Goal: Information Seeking & Learning: Learn about a topic

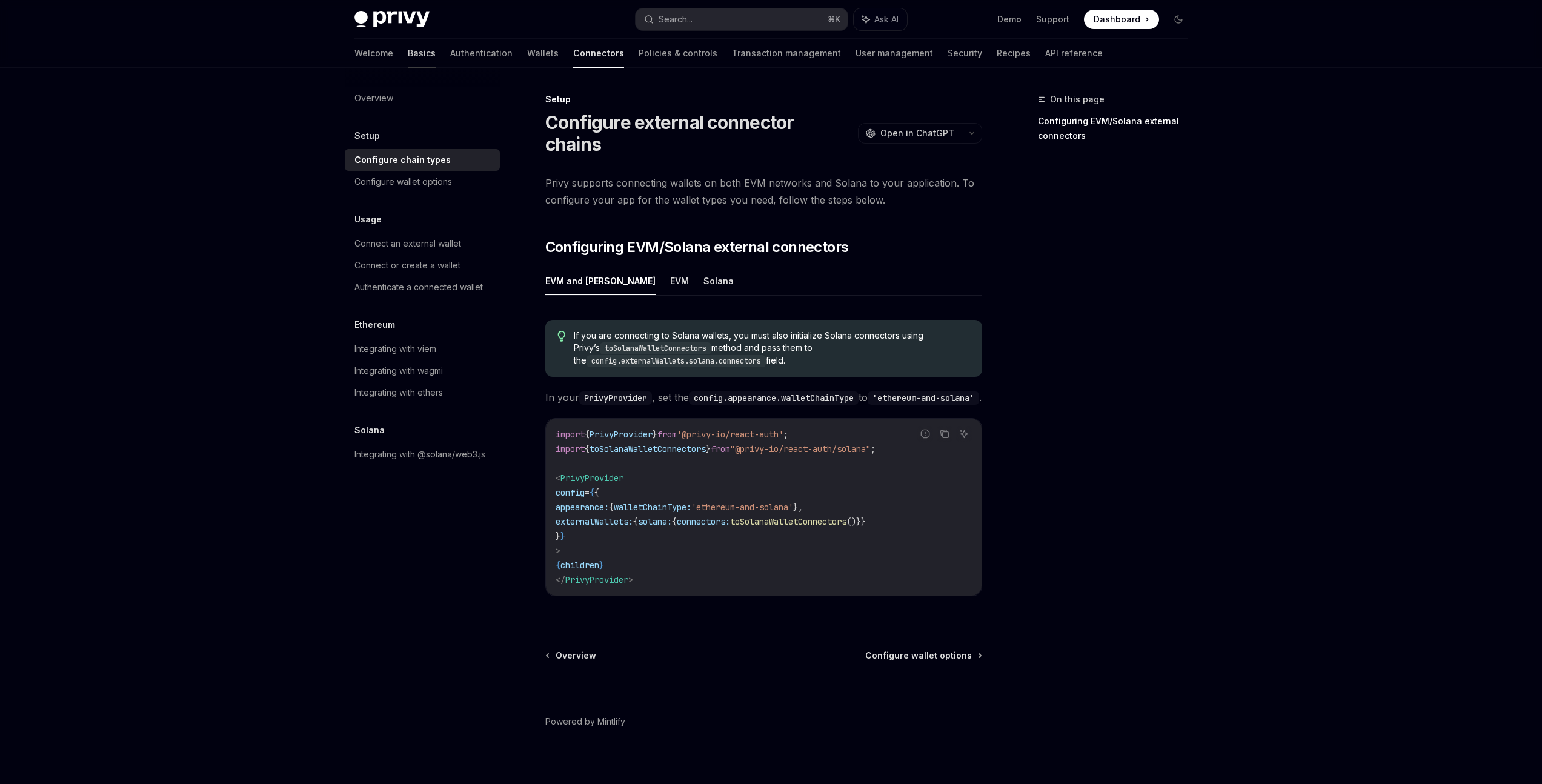
click at [407, 53] on link "Basics" at bounding box center [421, 53] width 28 height 29
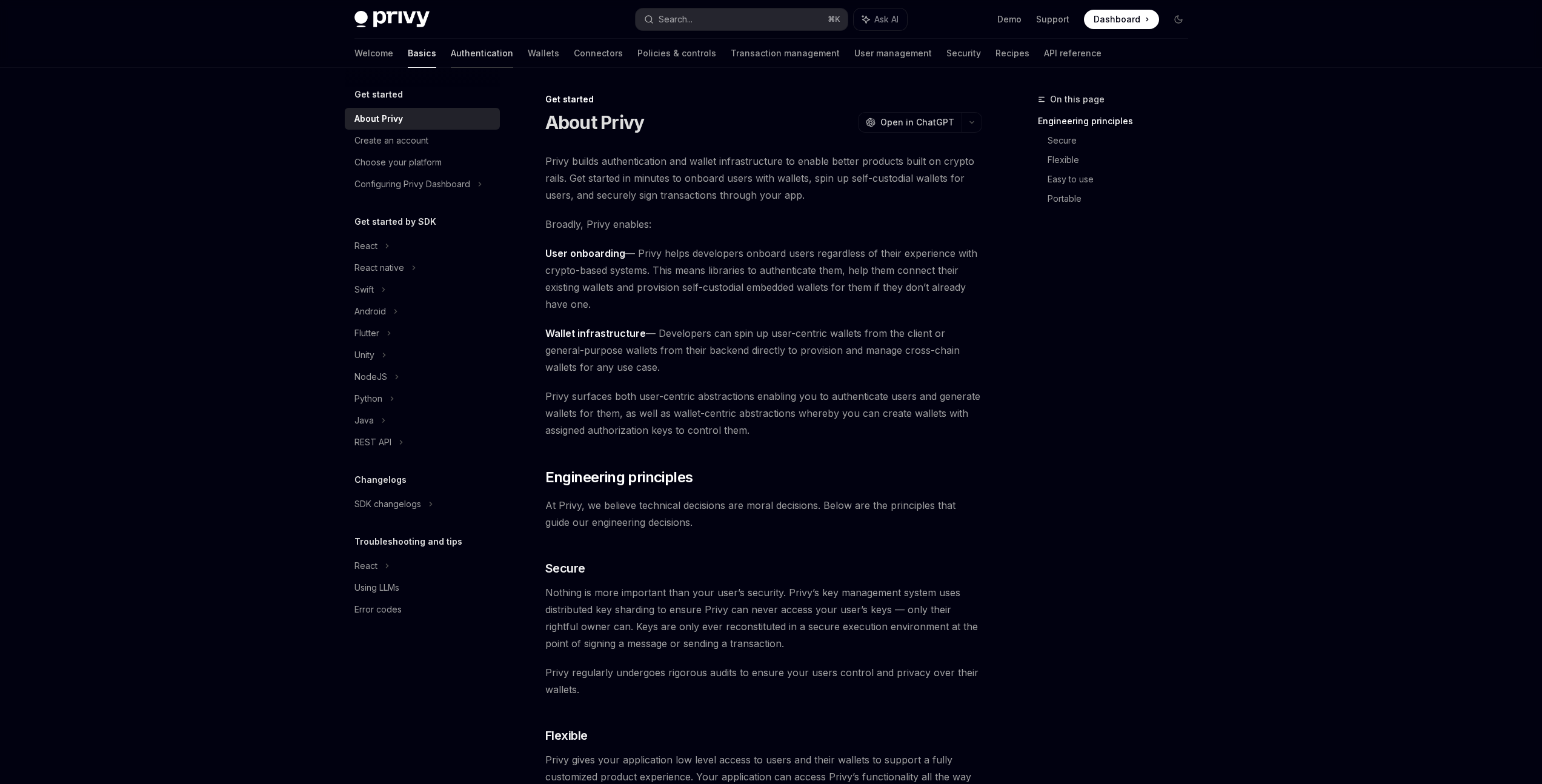
click at [451, 62] on link "Authentication" at bounding box center [482, 53] width 63 height 29
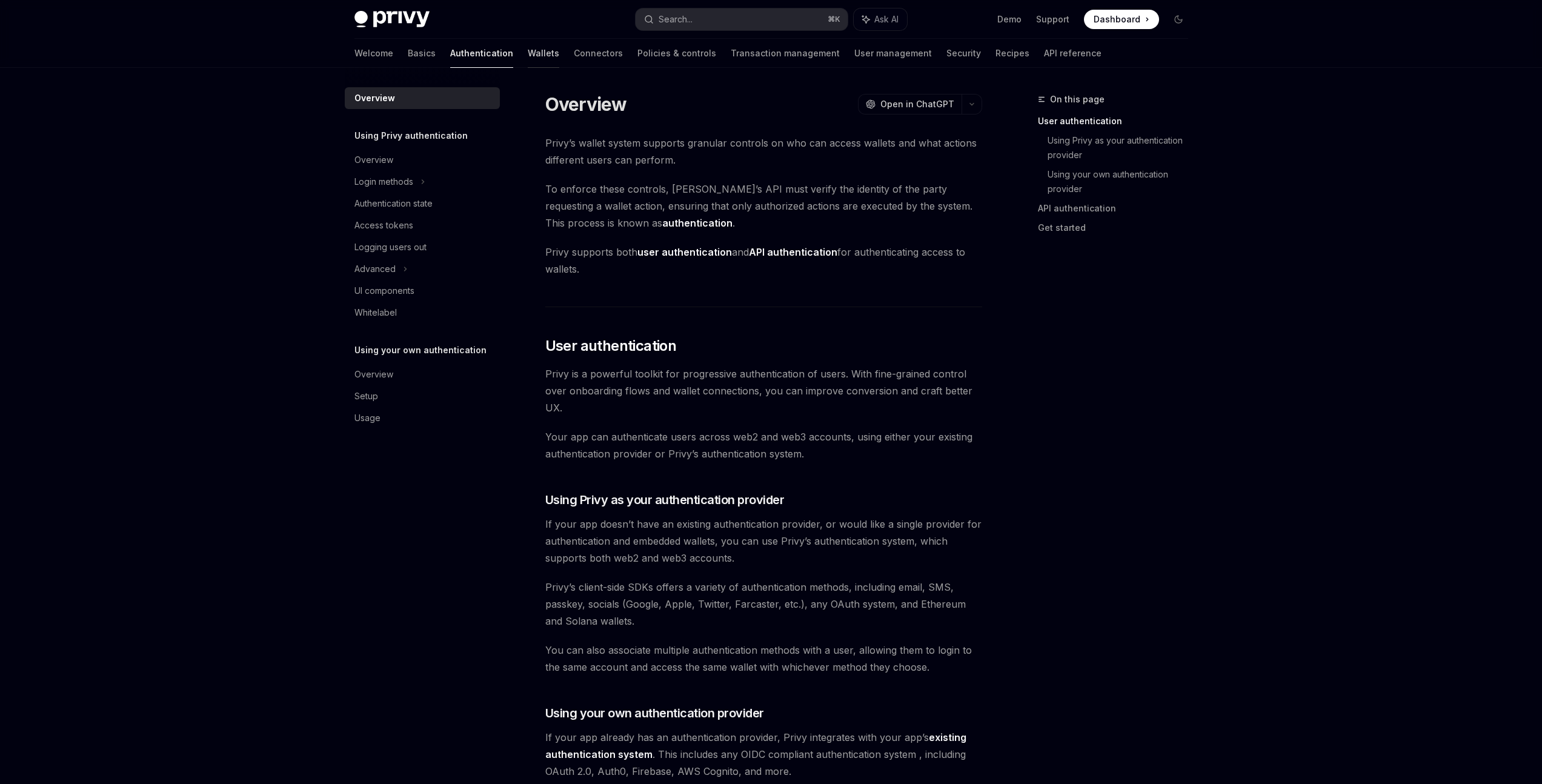
click at [528, 55] on link "Wallets" at bounding box center [543, 53] width 31 height 29
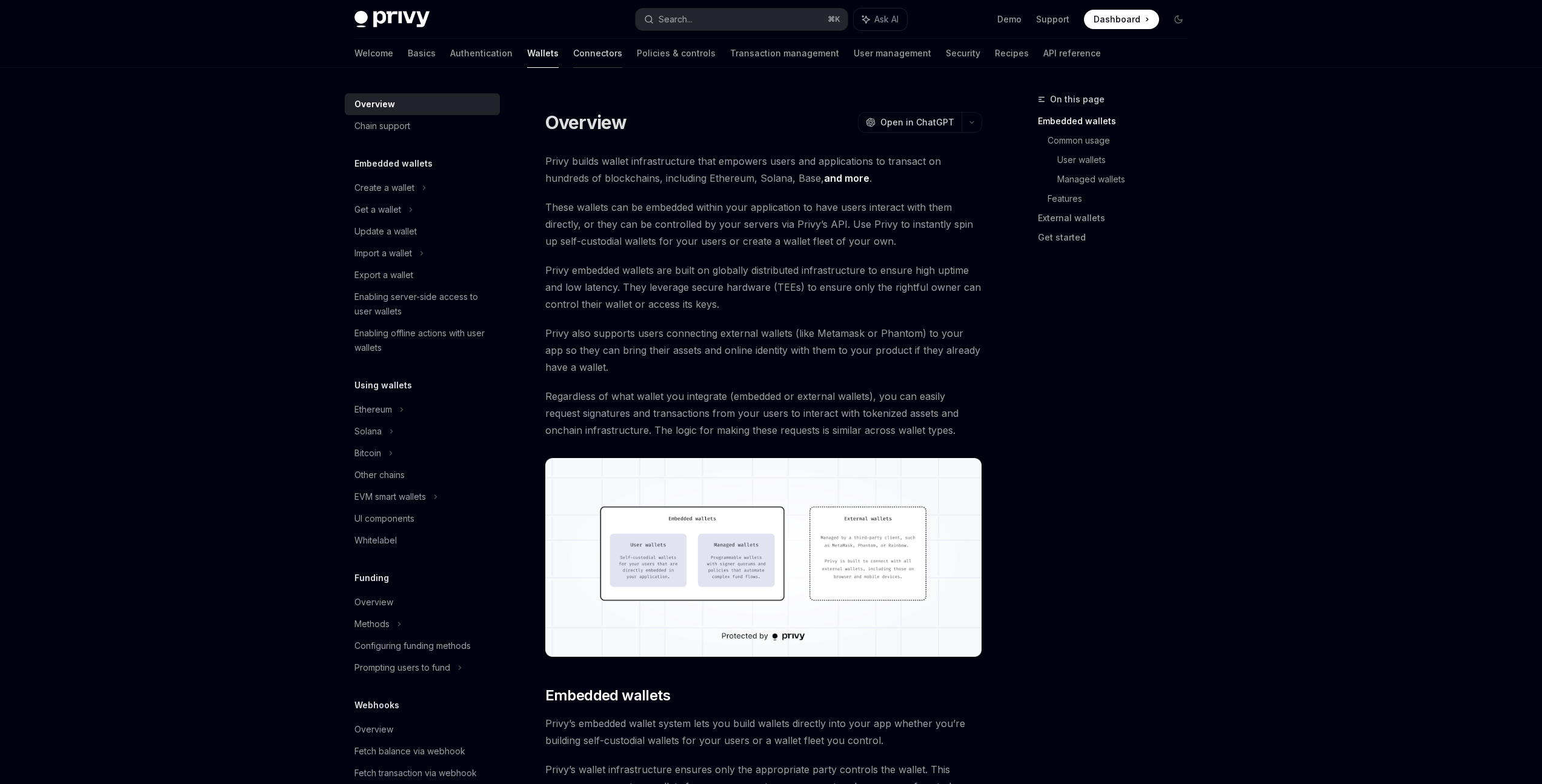
click at [573, 56] on link "Connectors" at bounding box center [597, 53] width 49 height 29
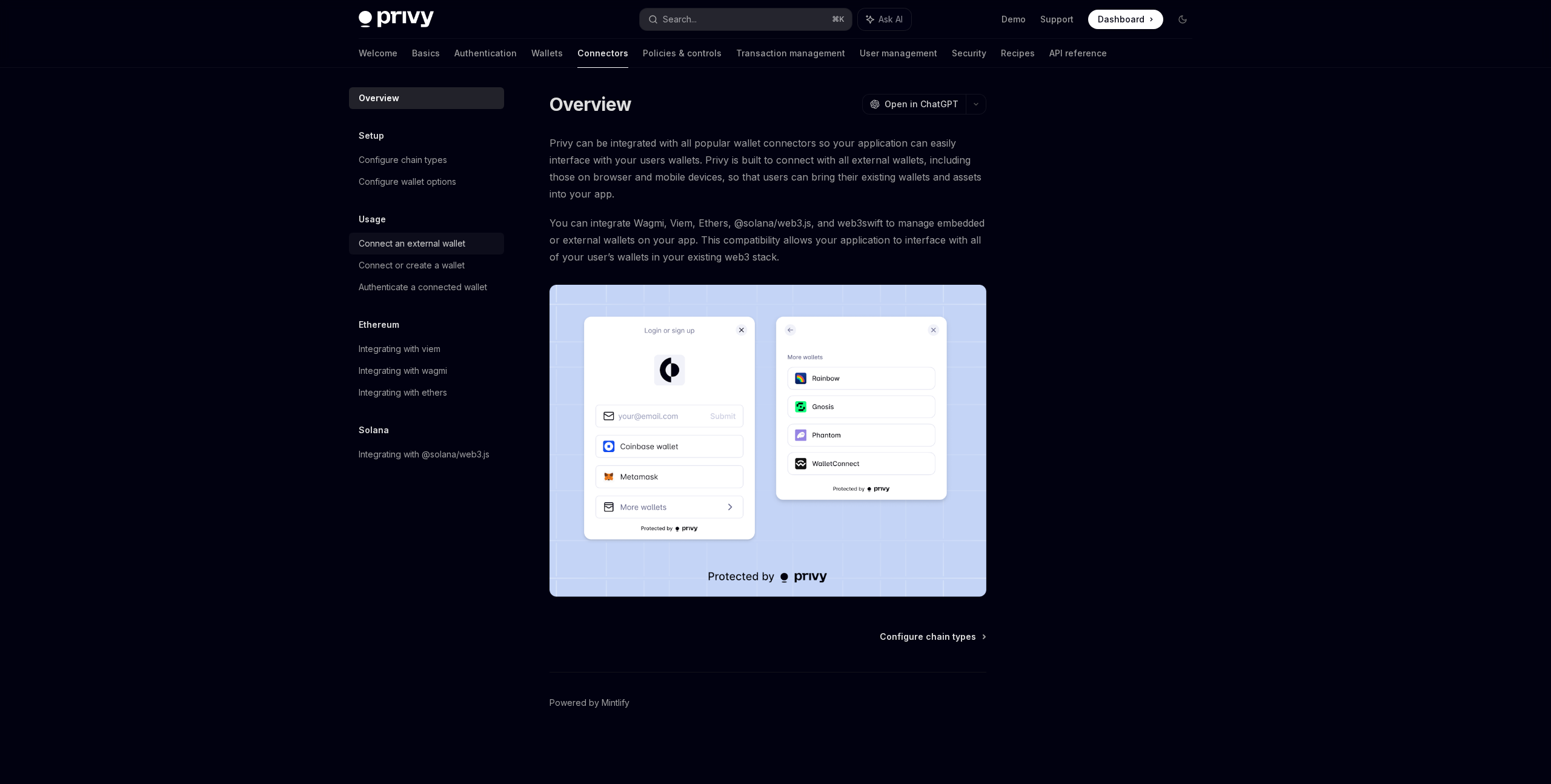
click at [462, 243] on div "Connect an external wallet" at bounding box center [411, 243] width 107 height 14
type textarea "*"
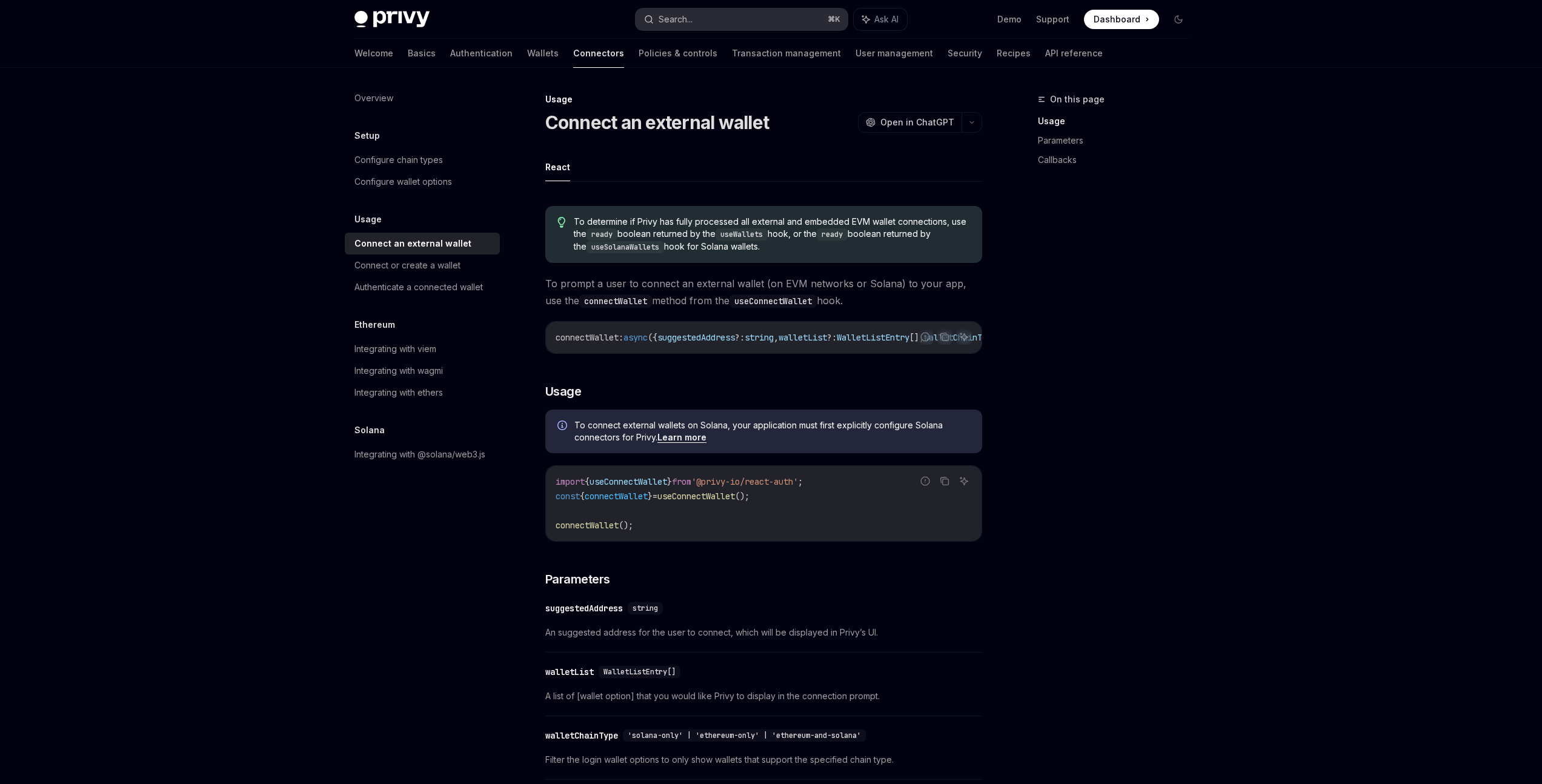
click at [701, 25] on button "Search... ⌘ K" at bounding box center [742, 19] width 212 height 22
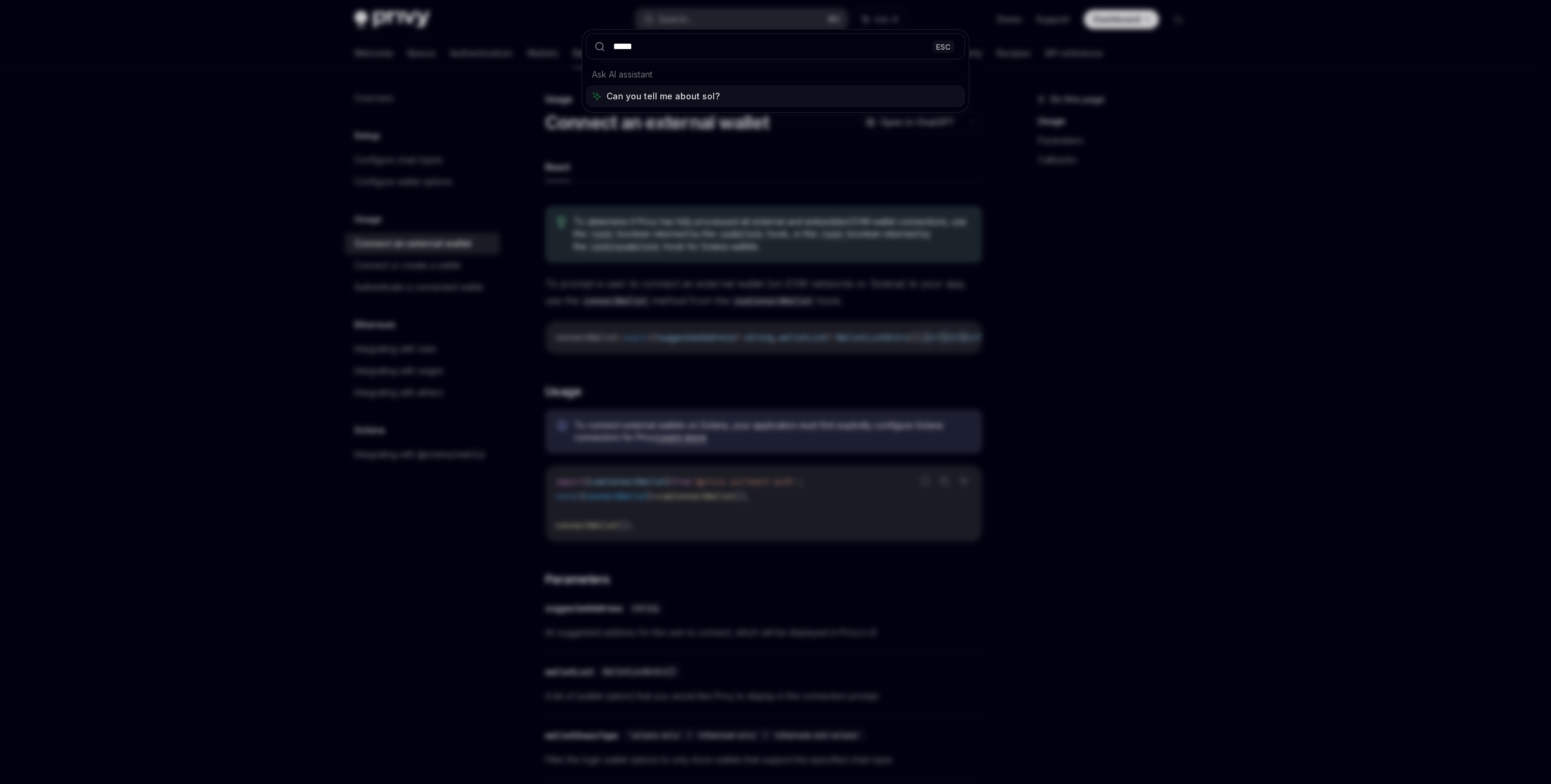
type input "******"
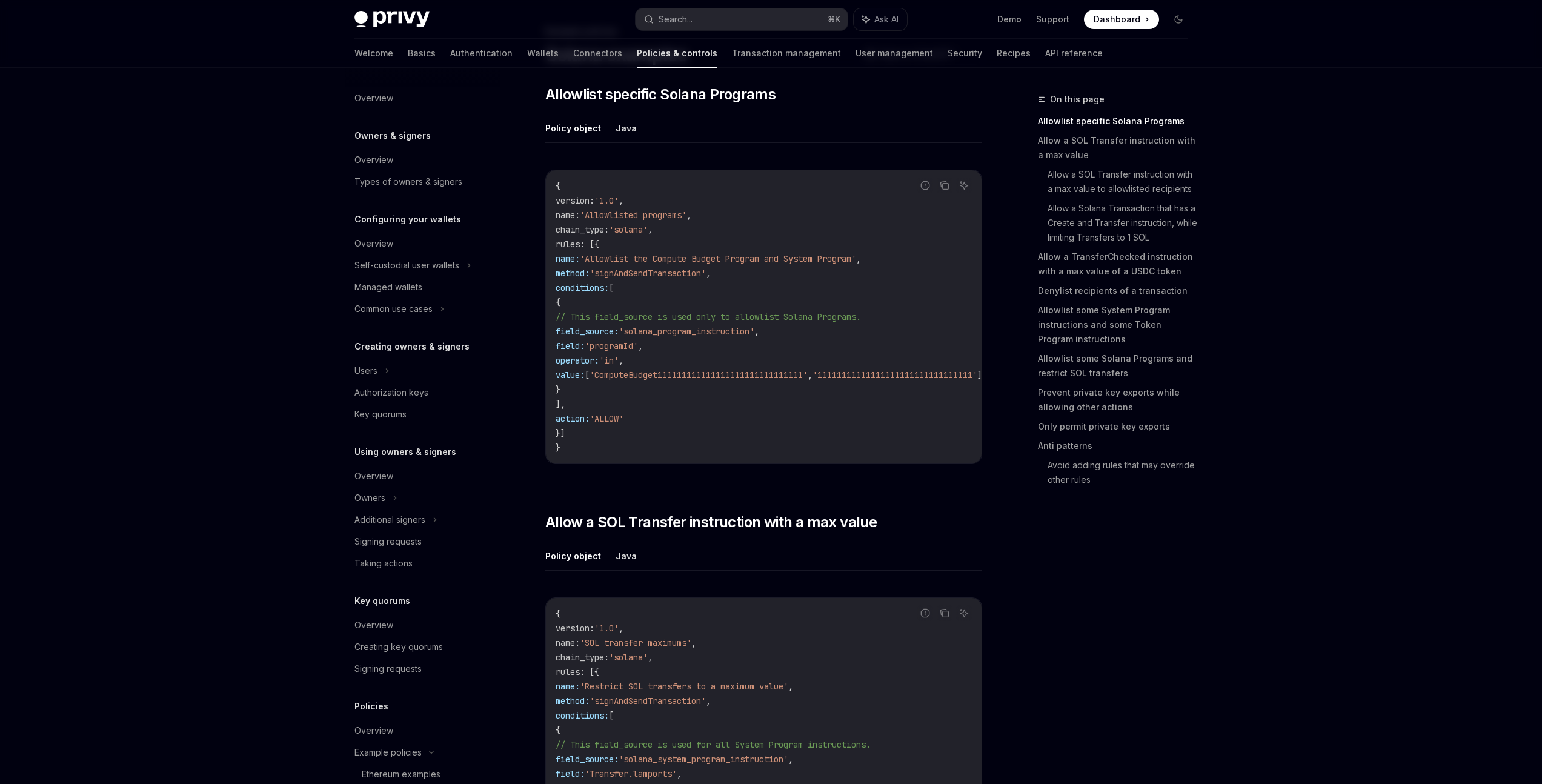
scroll to position [112, 0]
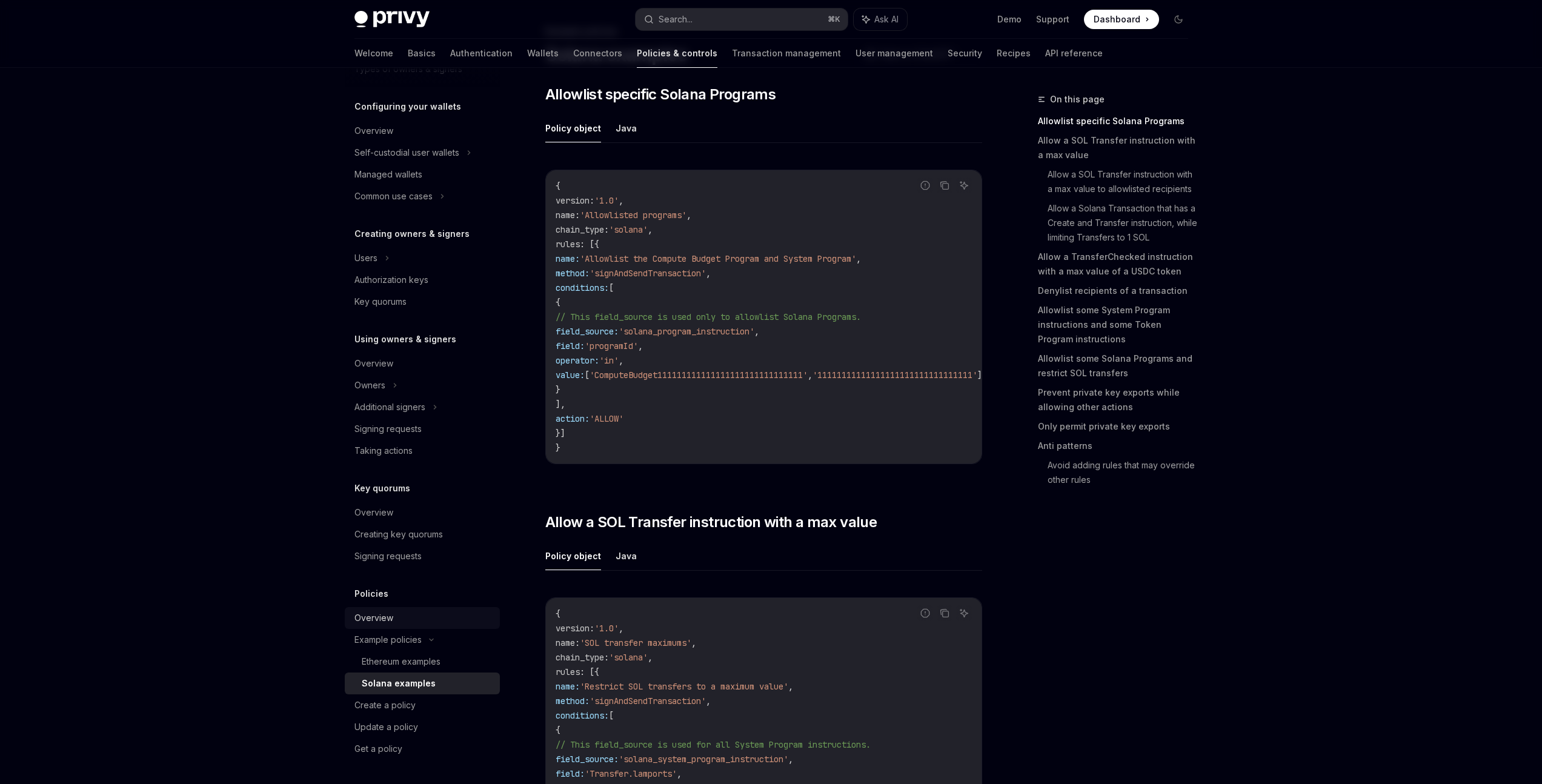
click at [388, 615] on div "Overview" at bounding box center [374, 618] width 39 height 14
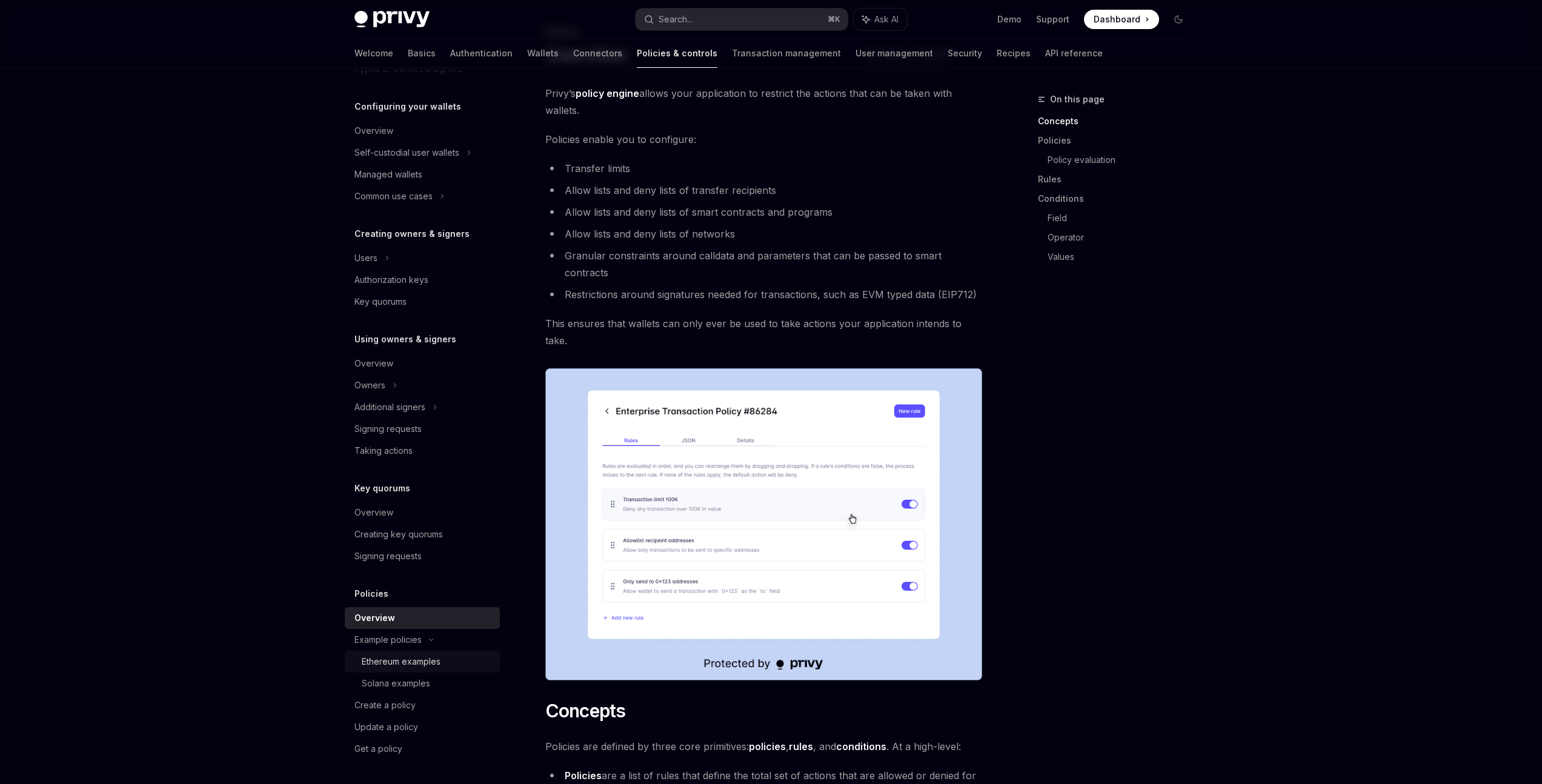
click at [421, 668] on div "Ethereum examples" at bounding box center [401, 661] width 79 height 14
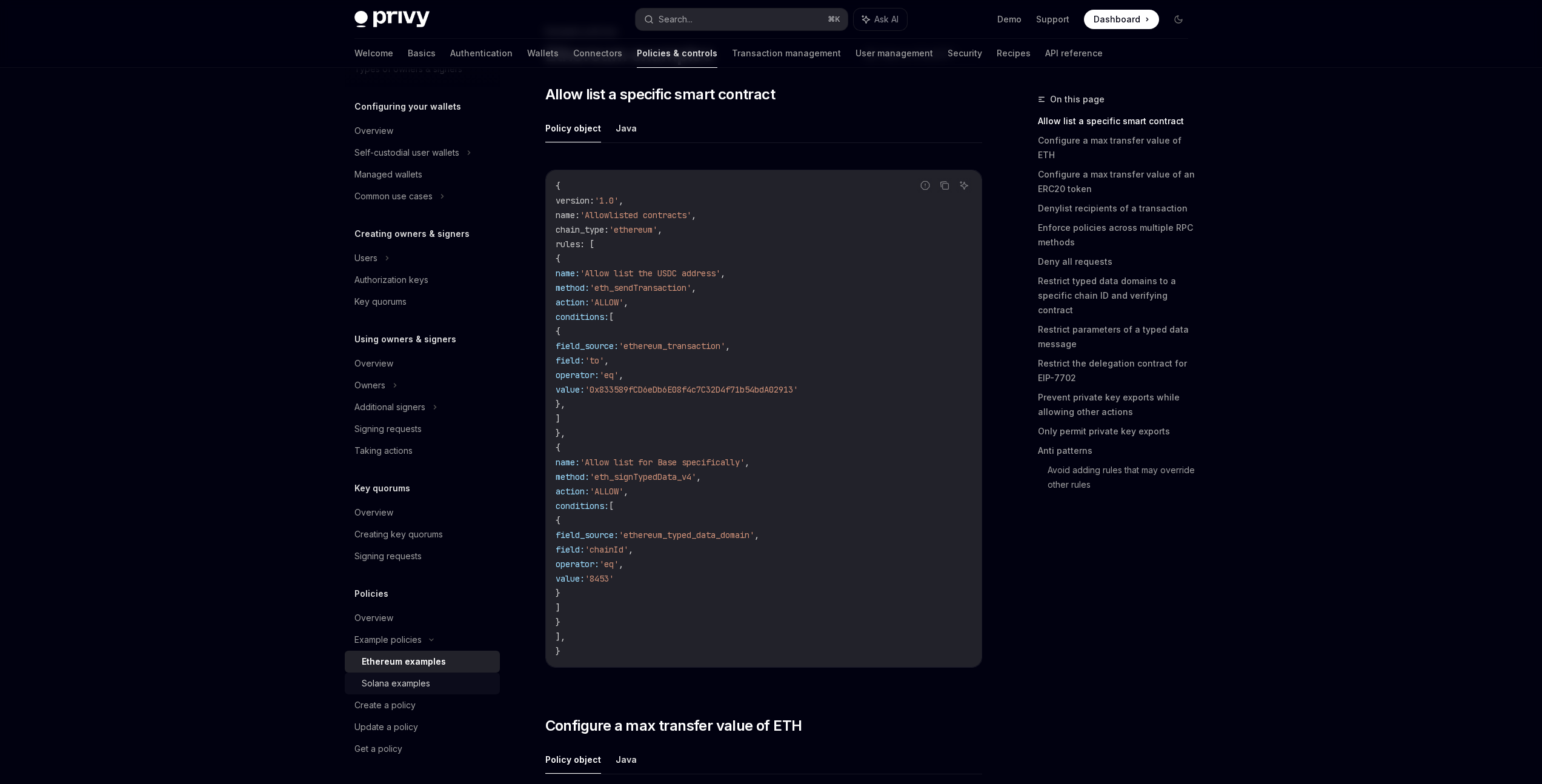
click at [419, 680] on div "Solana examples" at bounding box center [395, 683] width 68 height 14
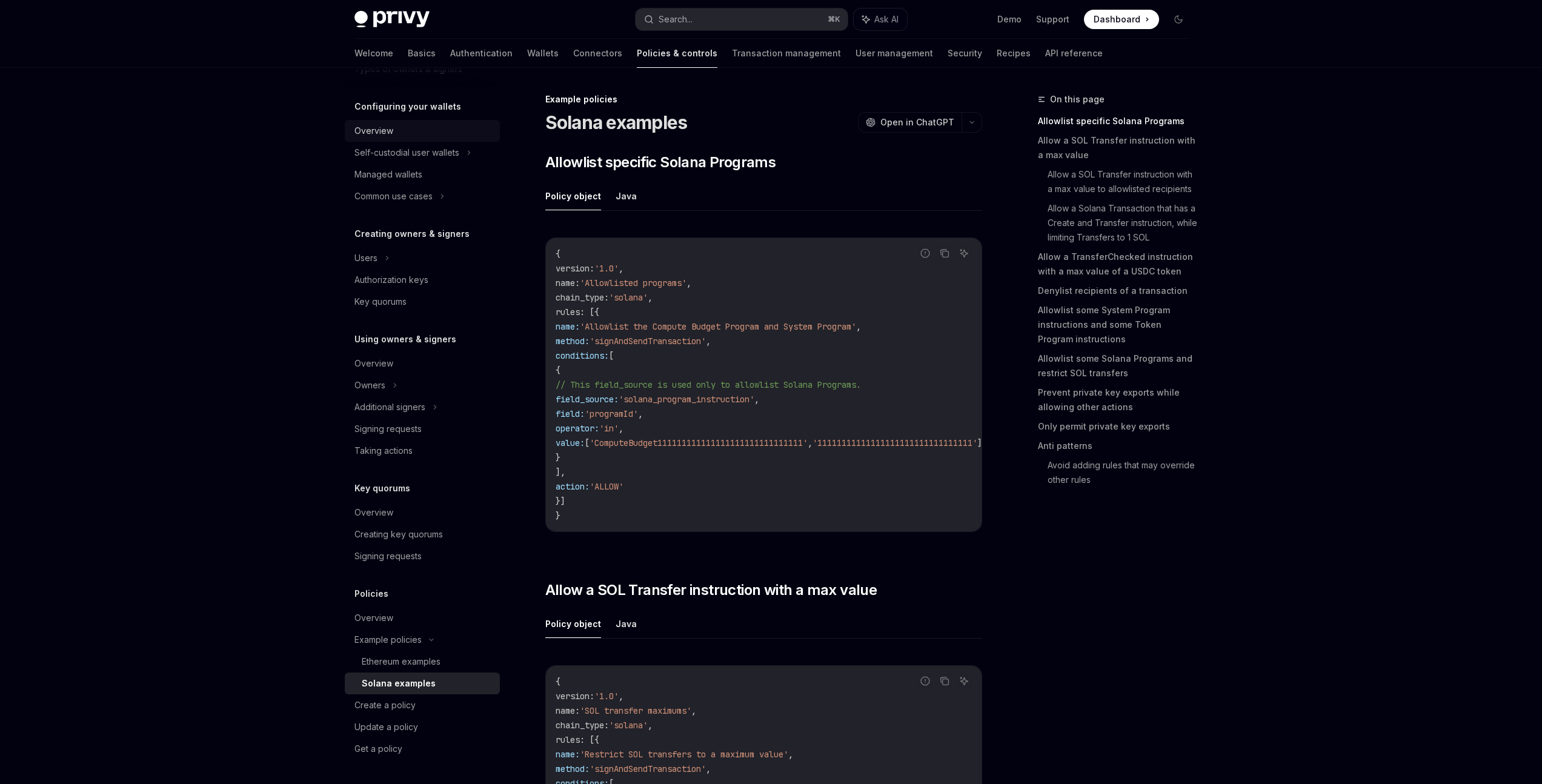
click at [446, 136] on div "Overview" at bounding box center [423, 131] width 138 height 14
type textarea "*"
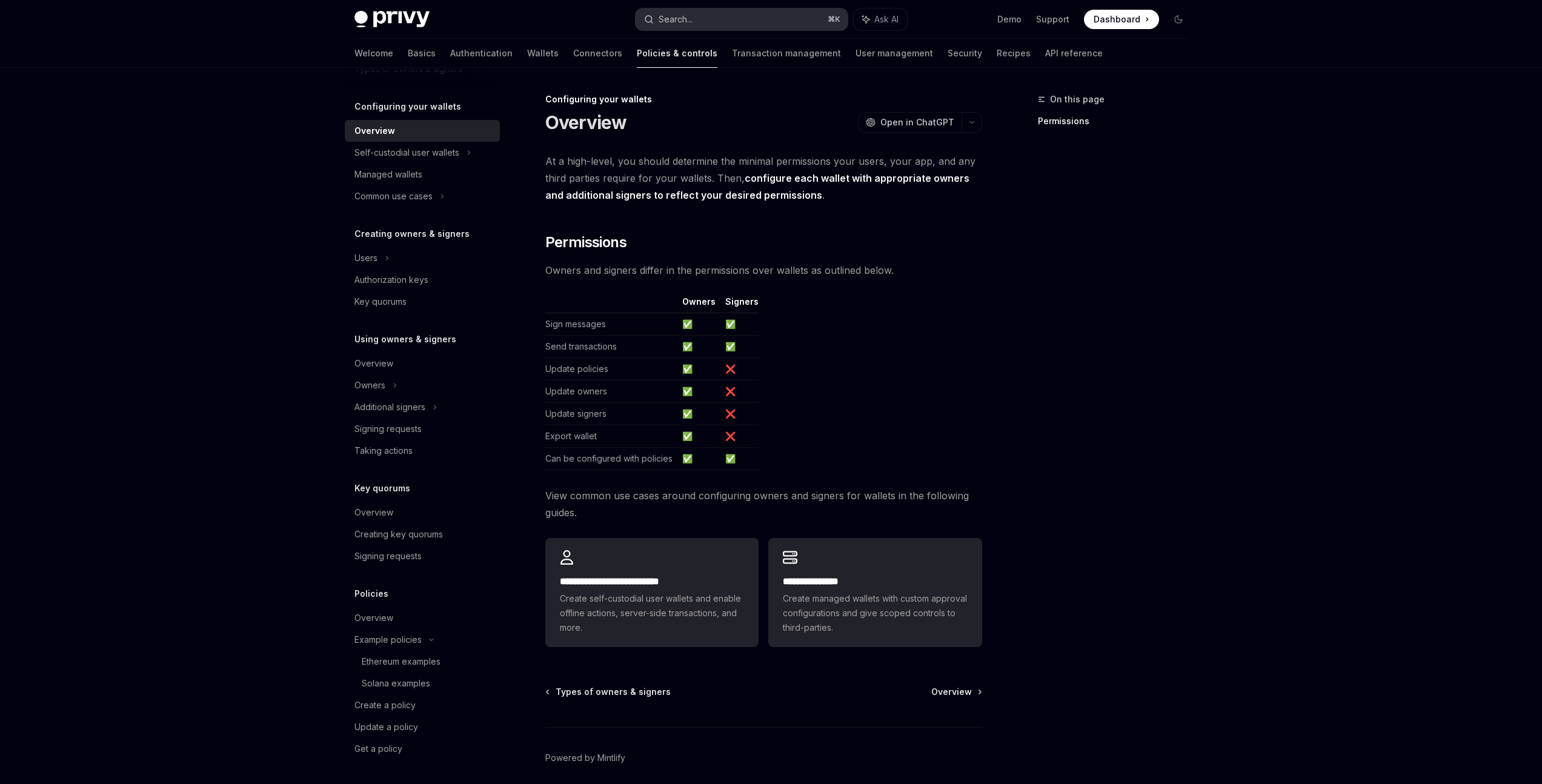
click at [689, 19] on div "Search..." at bounding box center [676, 19] width 34 height 14
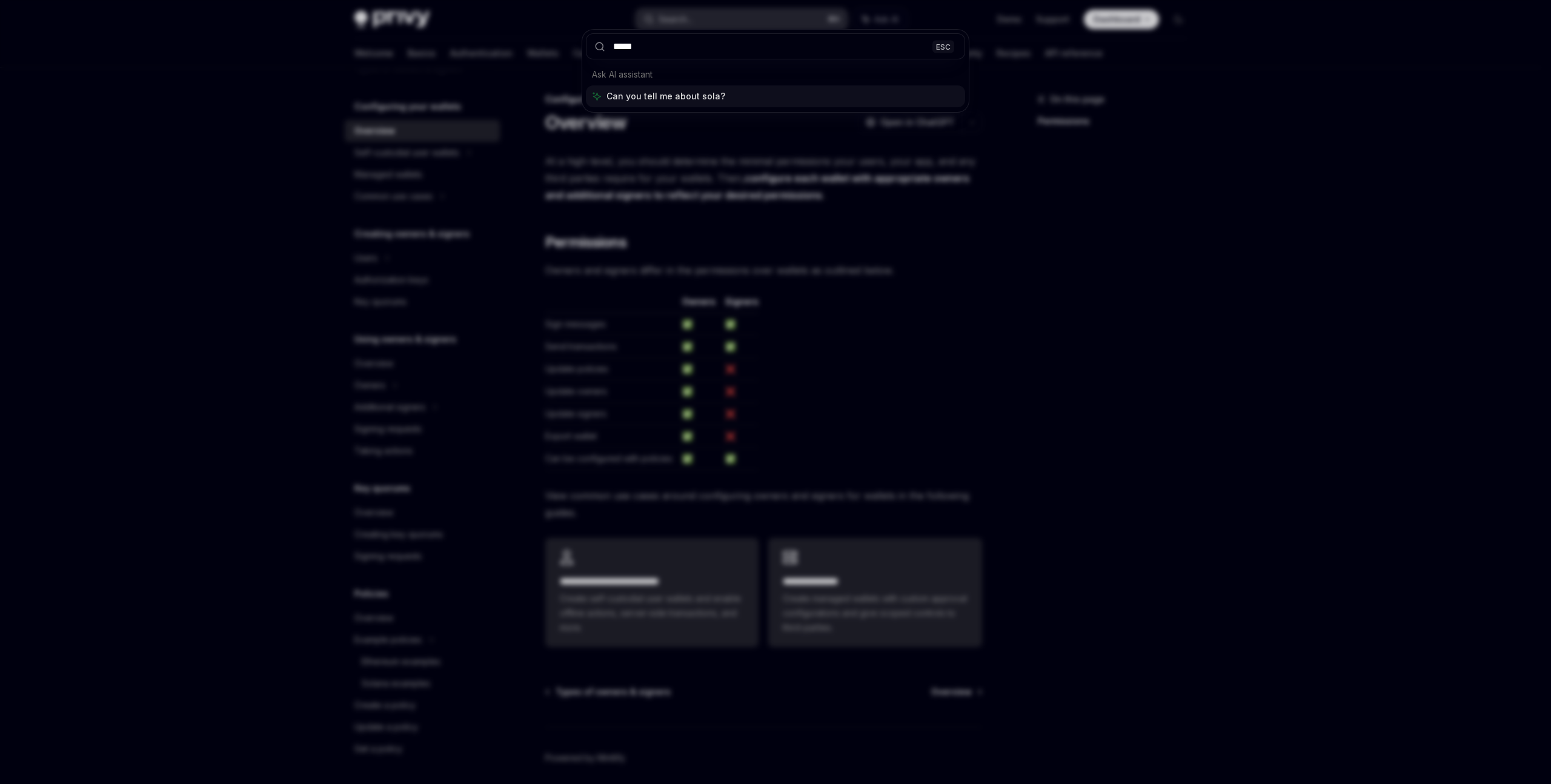
type input "******"
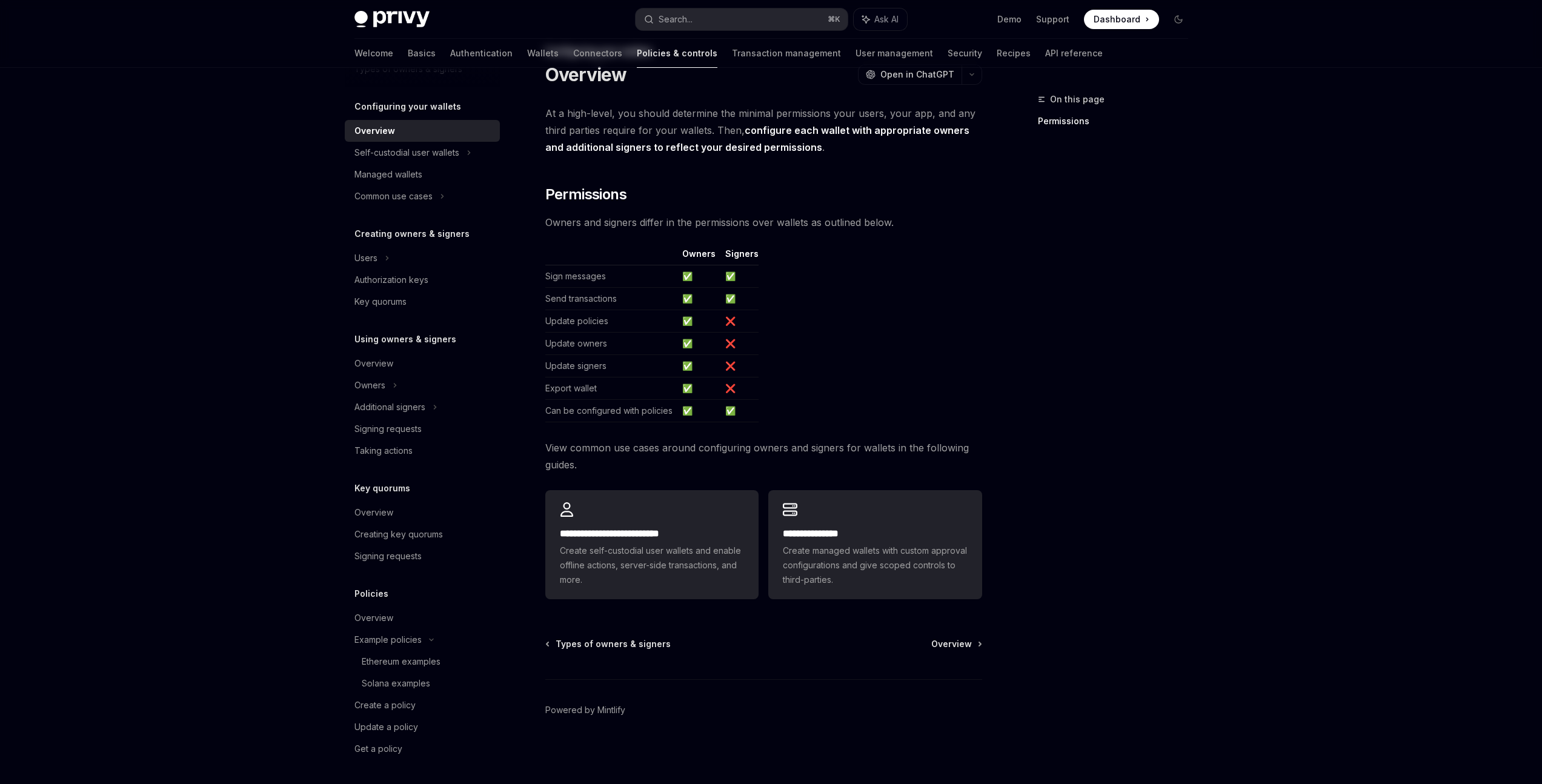
scroll to position [93, 0]
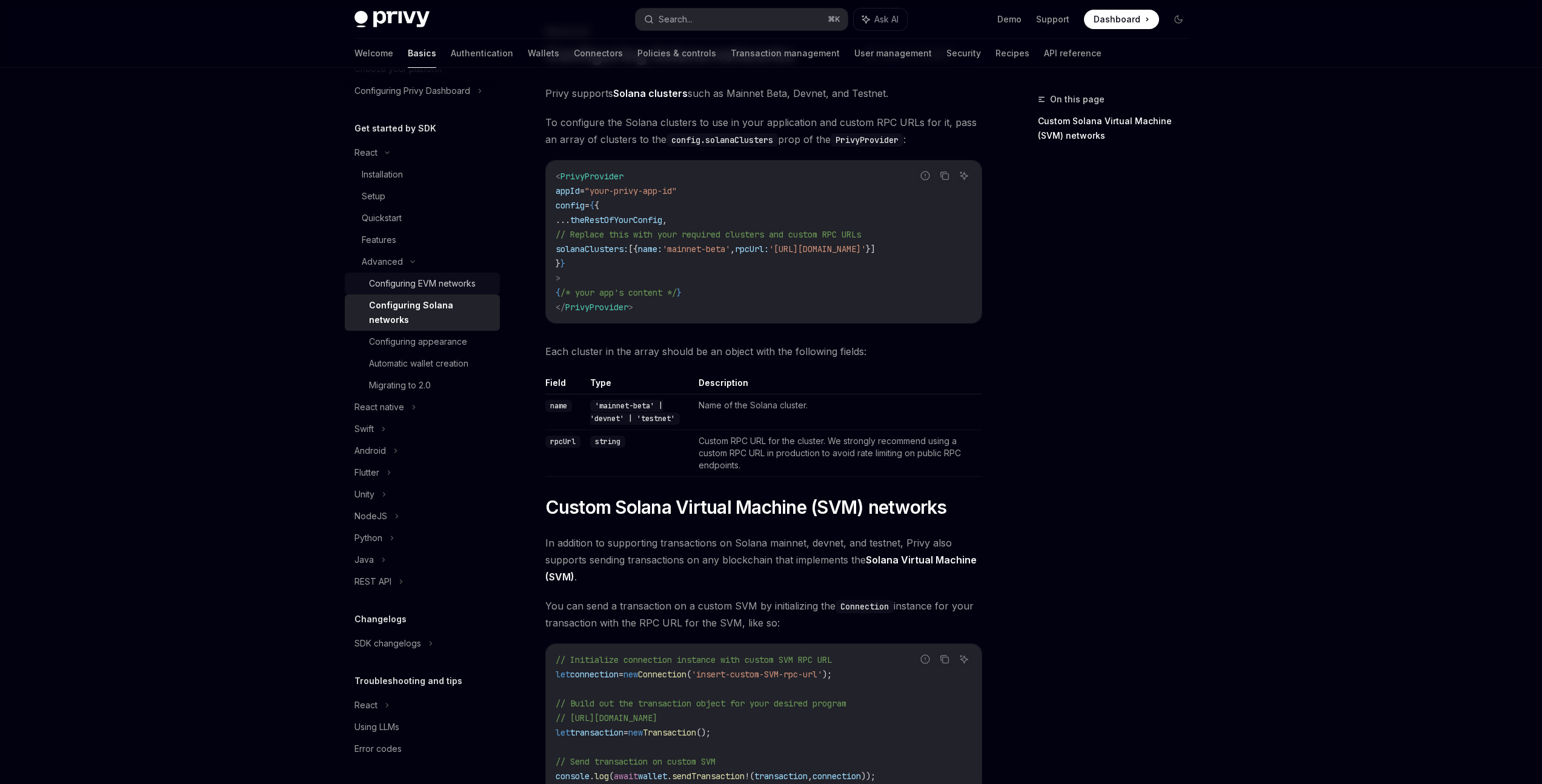
click at [448, 283] on div "Configuring EVM networks" at bounding box center [422, 284] width 107 height 14
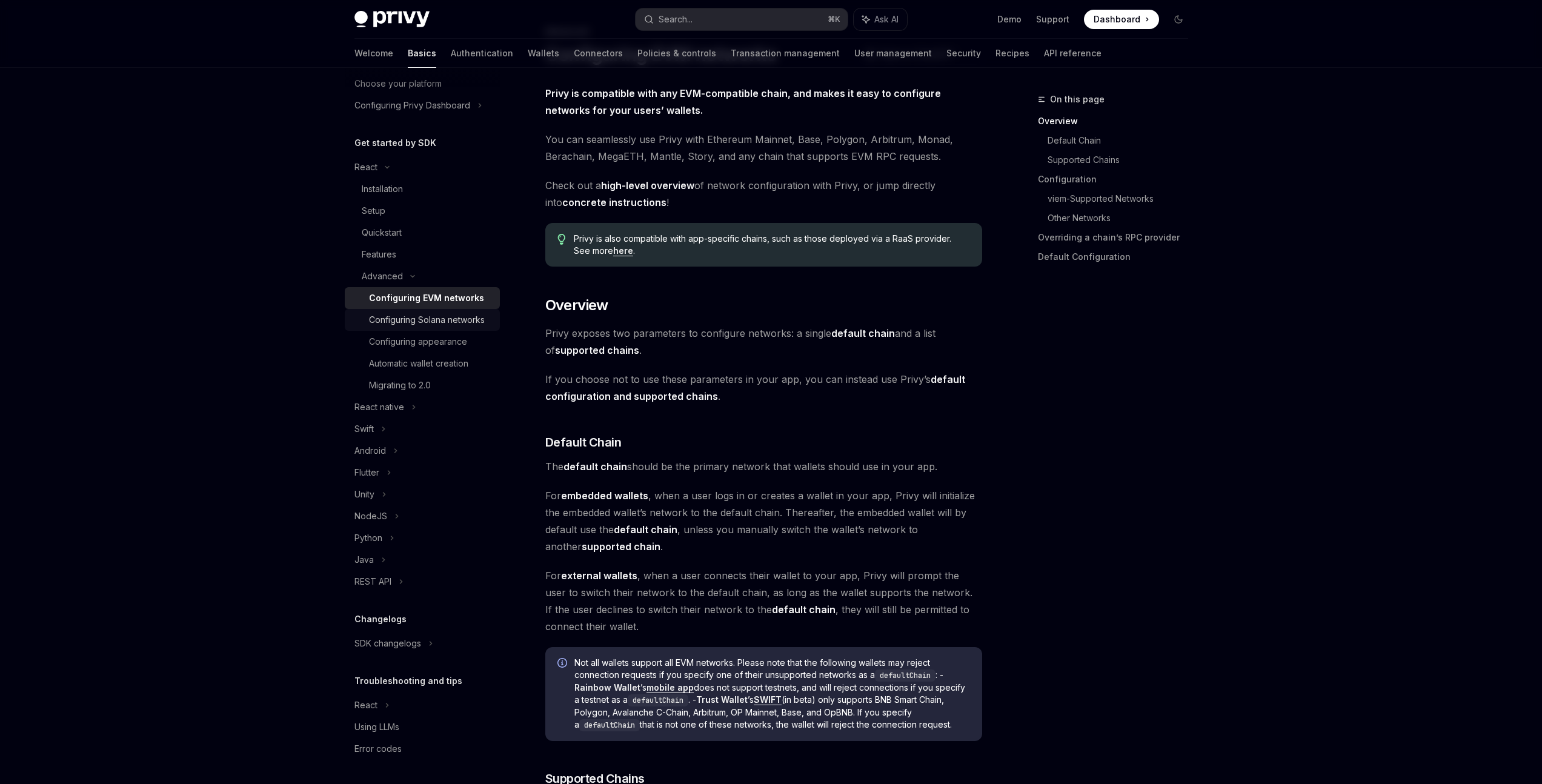
click at [422, 312] on div "Configuring Solana networks" at bounding box center [427, 320] width 116 height 14
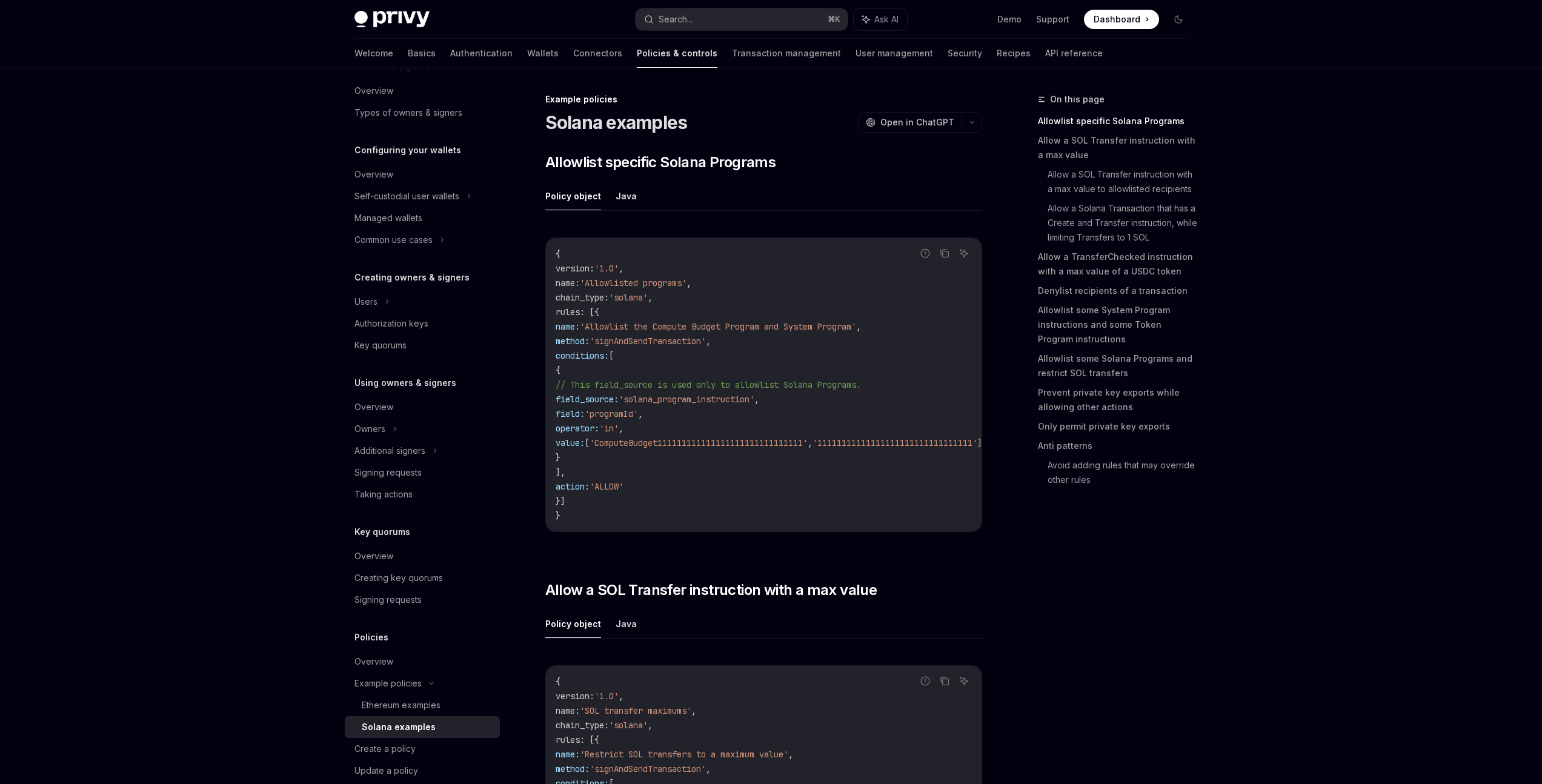
scroll to position [93, 0]
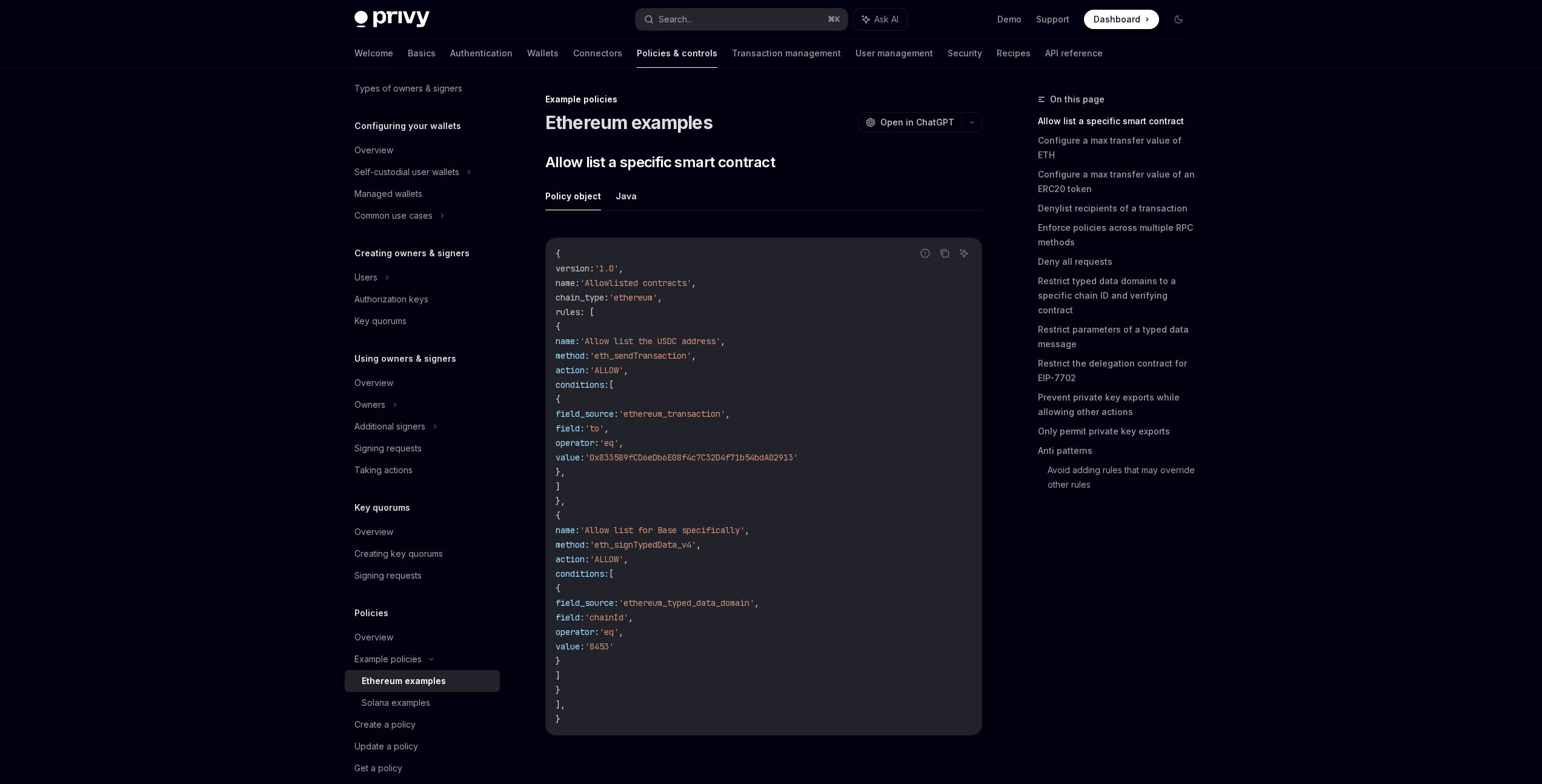
scroll to position [67, 0]
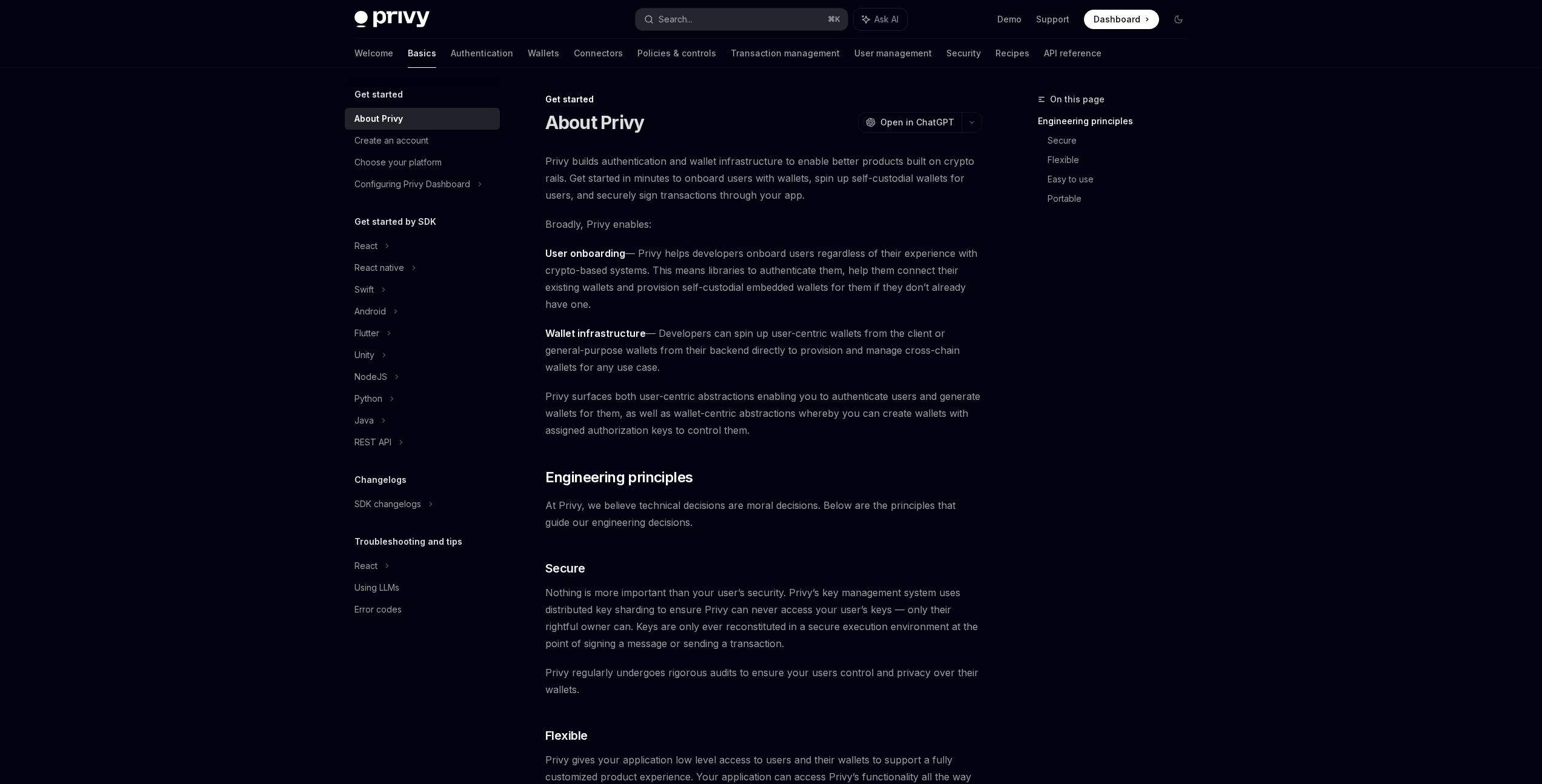
type textarea "*"
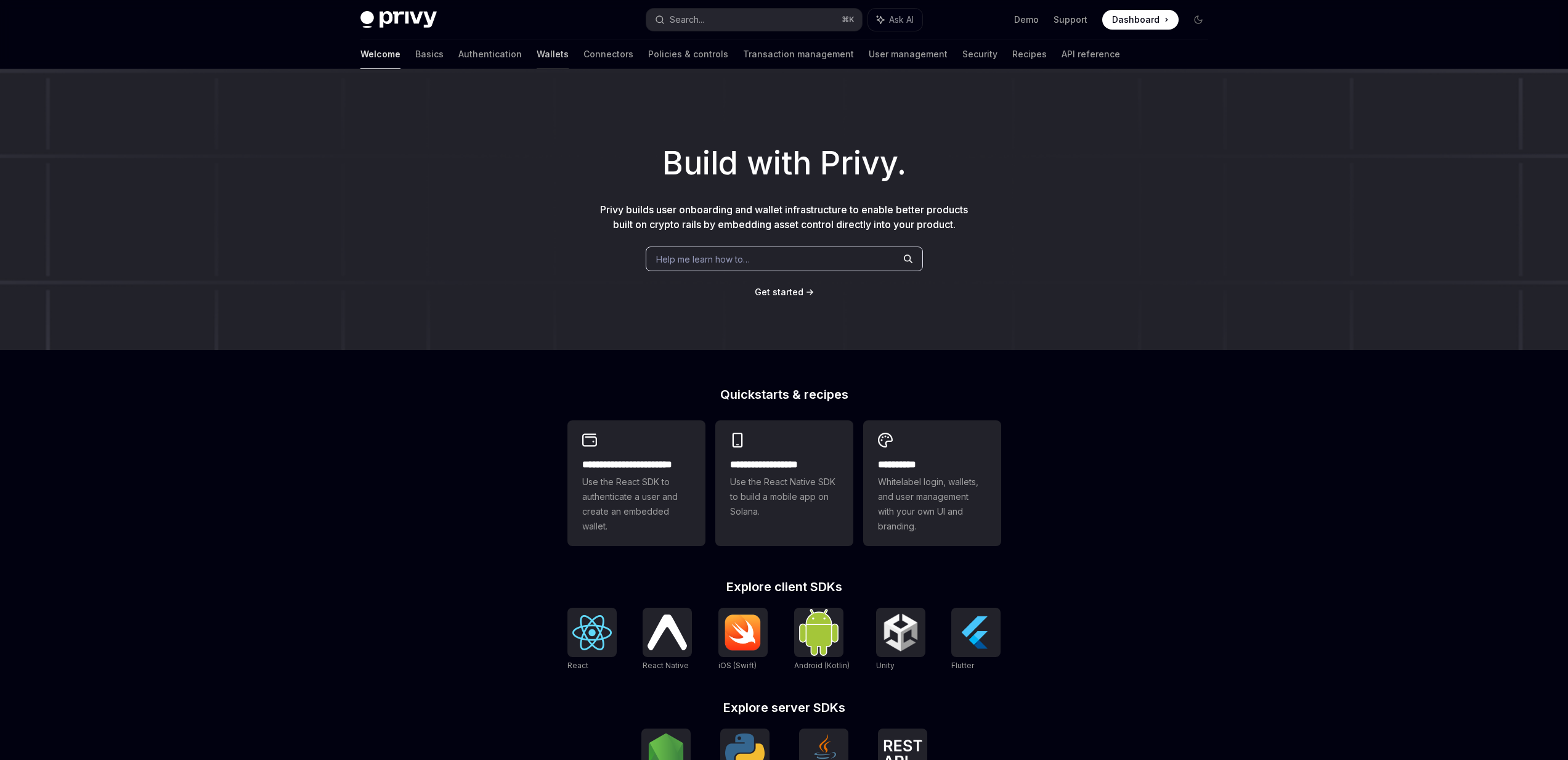
click at [537, 56] on link "Wallets" at bounding box center [552, 54] width 32 height 29
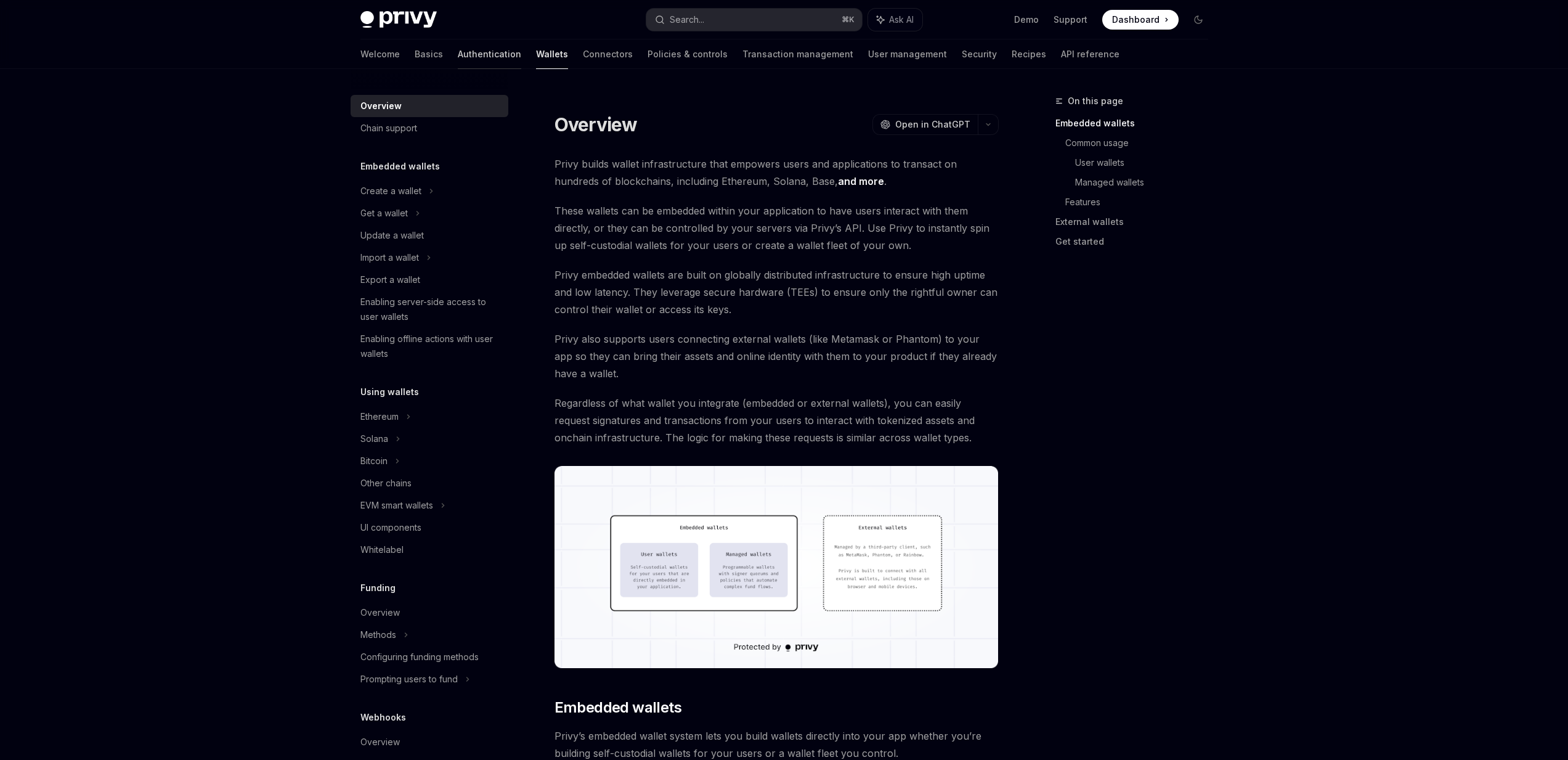
click at [458, 51] on link "Authentication" at bounding box center [489, 54] width 64 height 29
type textarea "*"
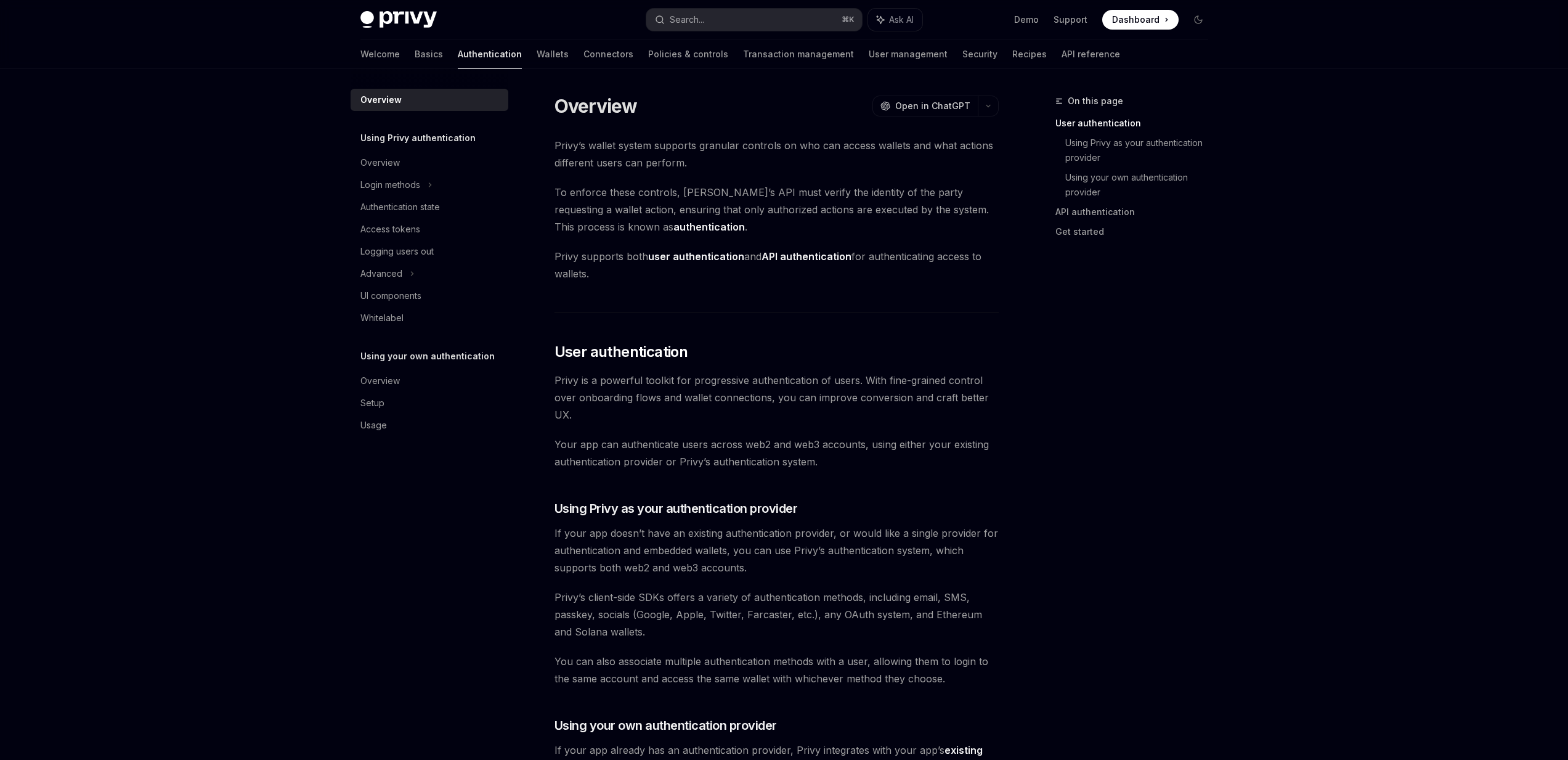
click at [1042, 19] on ul "Demo Support Dashboard Dashboard" at bounding box center [1096, 20] width 164 height 20
click at [1037, 23] on link "Demo" at bounding box center [1026, 20] width 25 height 12
